Goal: Book appointment/travel/reservation

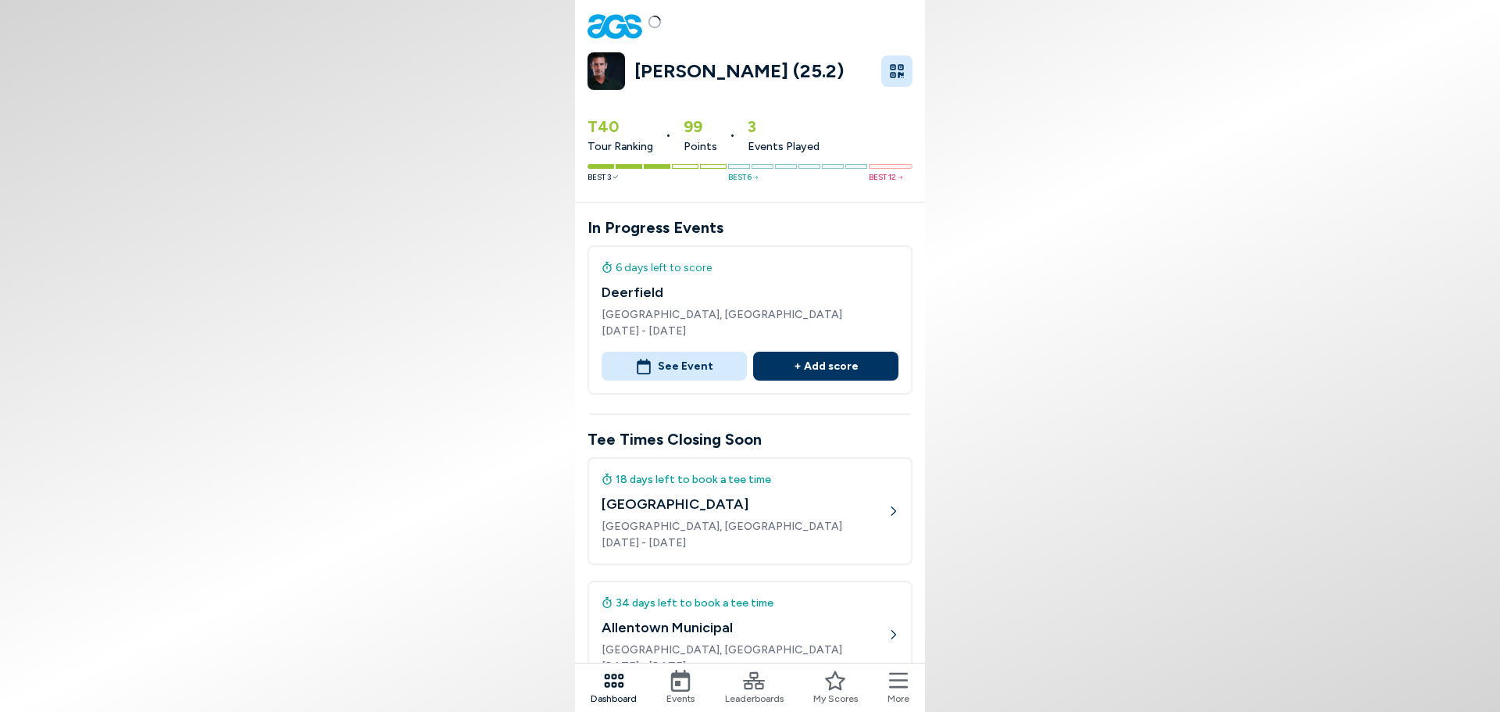
click at [678, 676] on icon at bounding box center [681, 681] width 20 height 22
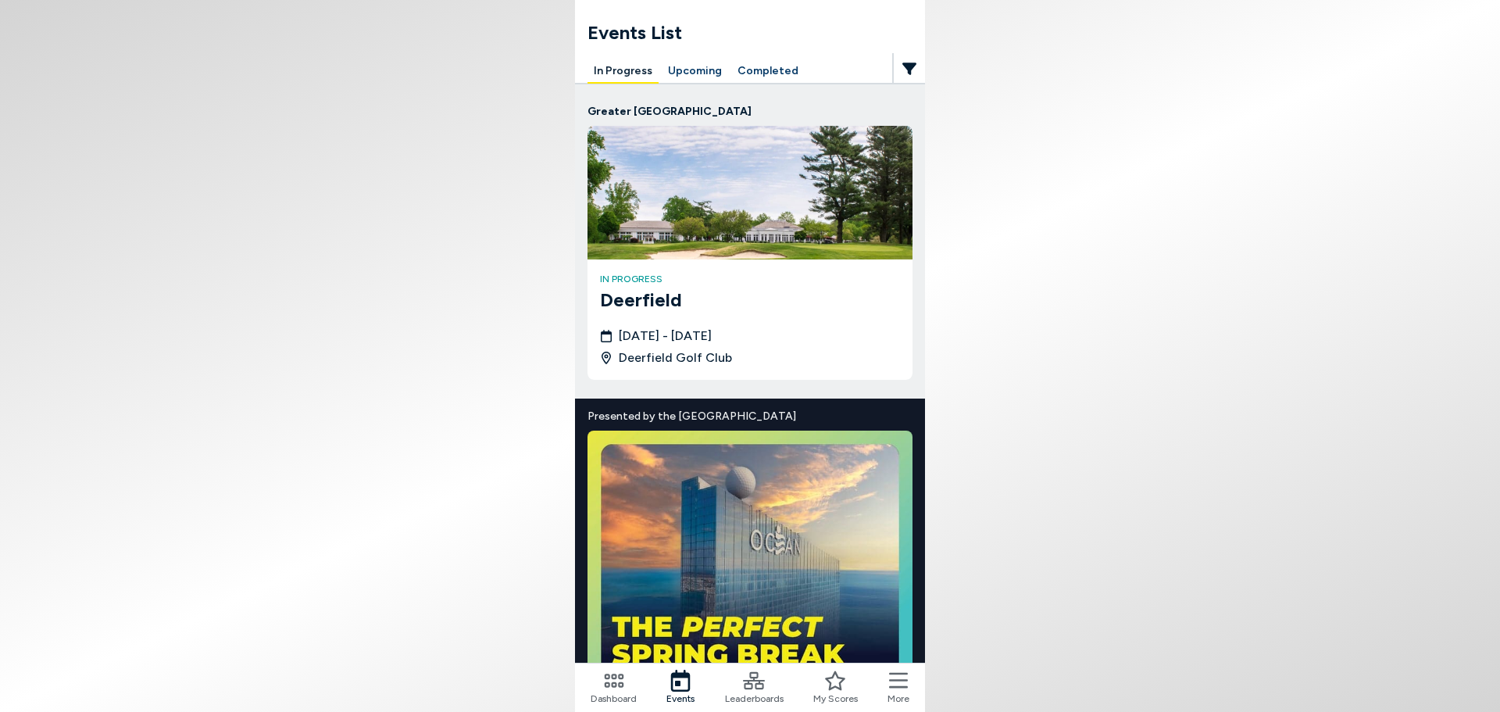
click at [696, 80] on button "Upcoming" at bounding box center [695, 71] width 66 height 24
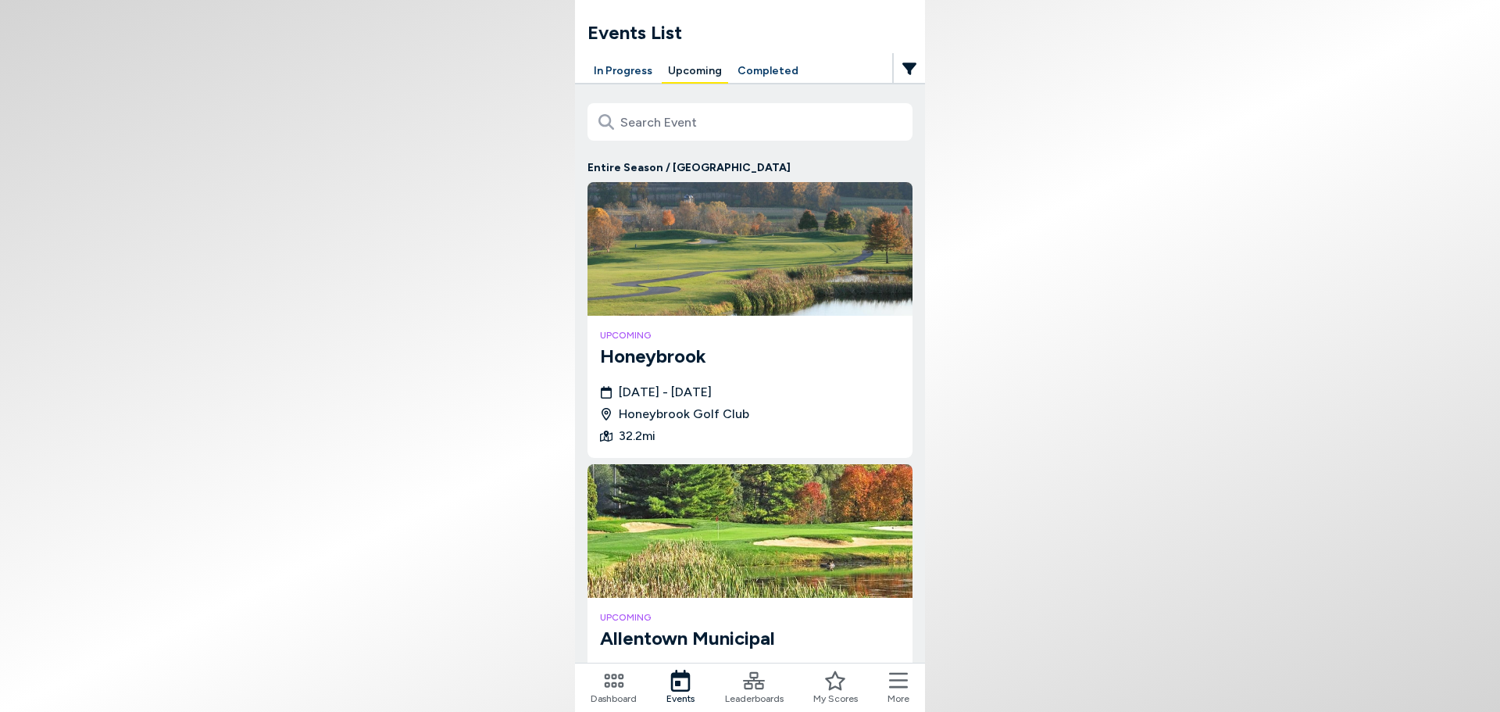
click at [652, 282] on img at bounding box center [750, 249] width 325 height 134
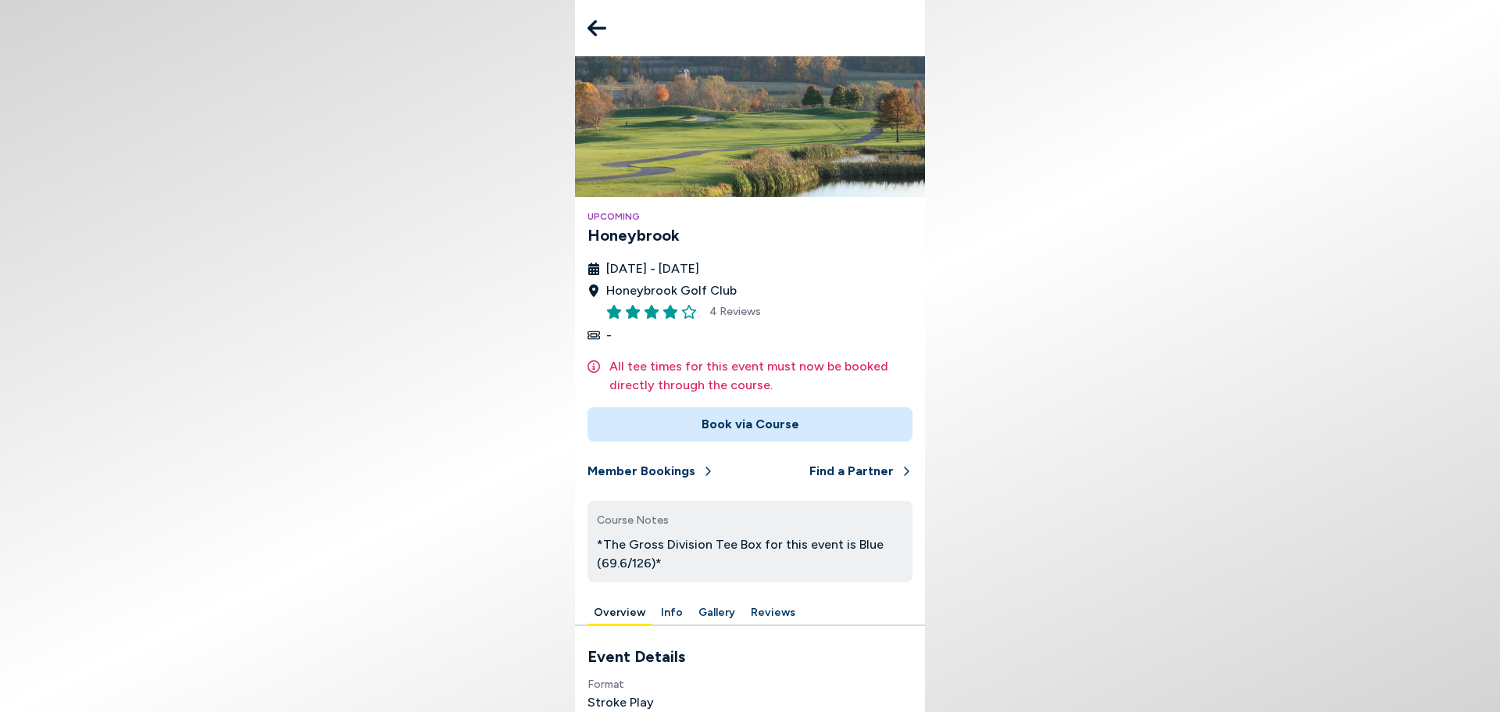
drag, startPoint x: 664, startPoint y: 352, endPoint x: 665, endPoint y: 364, distance: 11.7
drag, startPoint x: 665, startPoint y: 364, endPoint x: 659, endPoint y: 421, distance: 57.4
click at [659, 421] on button "Book via Course" at bounding box center [750, 424] width 325 height 34
